Goal: Transaction & Acquisition: Purchase product/service

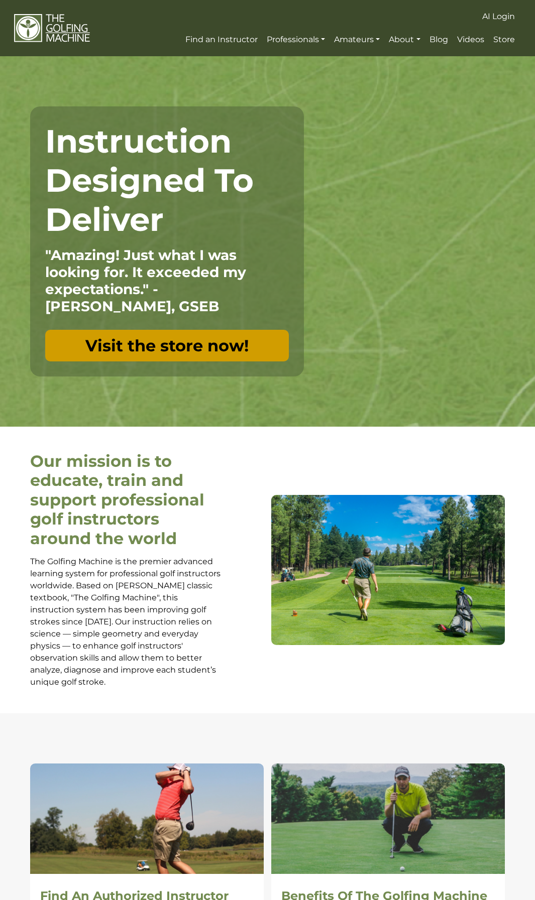
click at [199, 346] on link "Visit the store now!" at bounding box center [166, 346] width 243 height 32
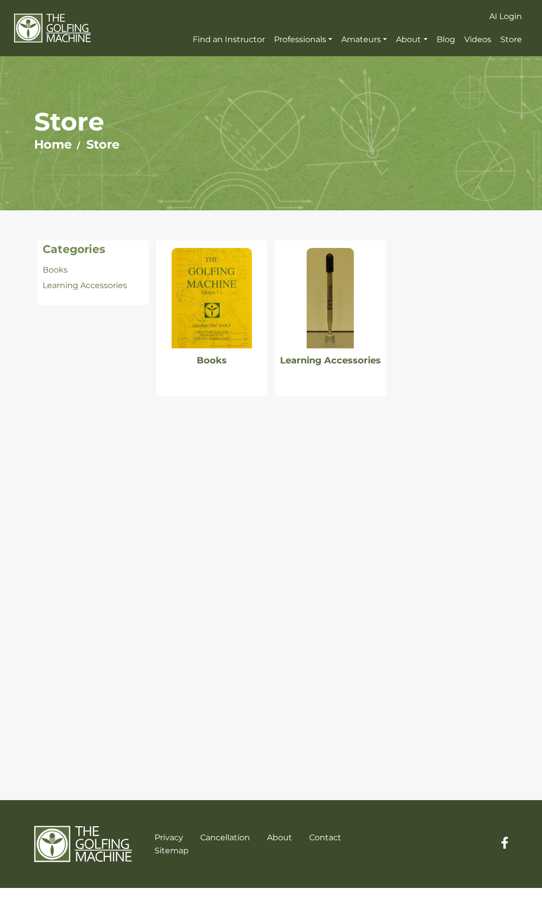
click at [235, 342] on img at bounding box center [212, 298] width 80 height 100
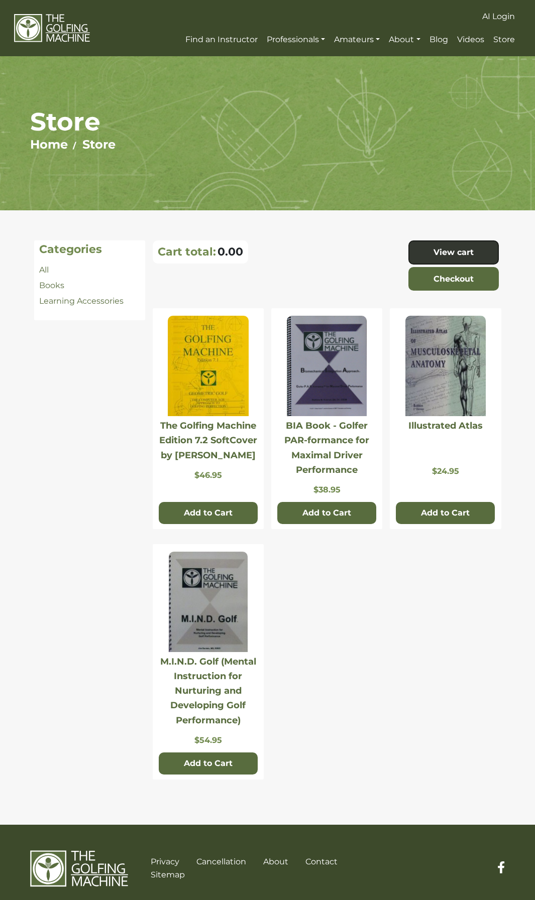
click at [60, 28] on img at bounding box center [52, 28] width 76 height 29
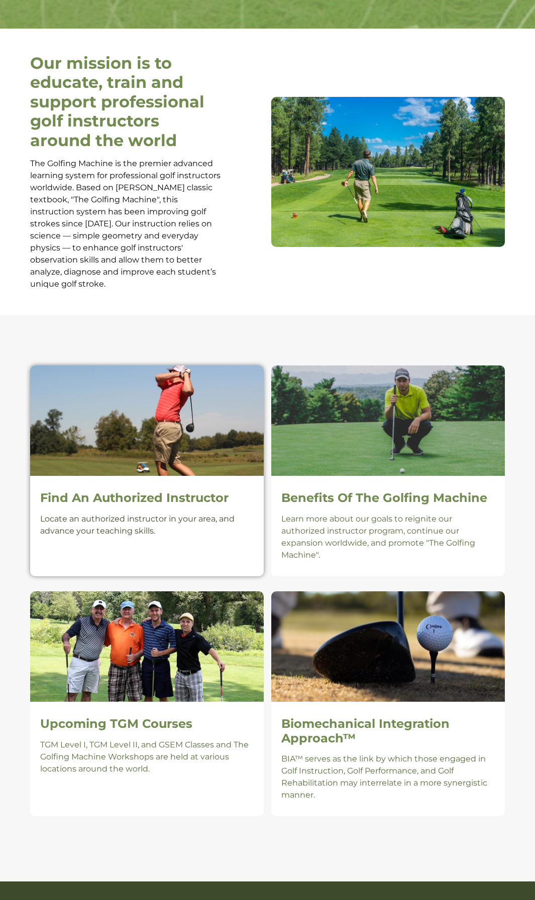
scroll to position [402, 0]
